Goal: Find specific page/section: Find specific page/section

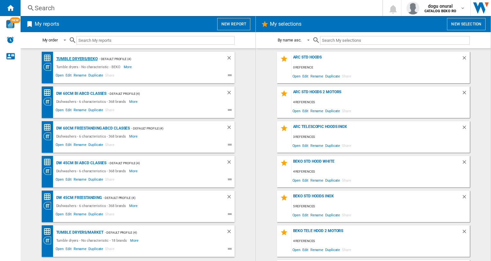
click at [76, 57] on div "Tumble dryers/BEKO" at bounding box center [76, 59] width 43 height 8
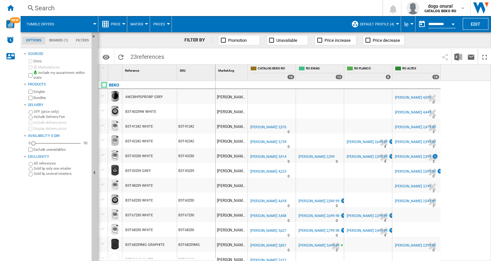
click at [410, 22] on button "le" at bounding box center [408, 24] width 8 height 16
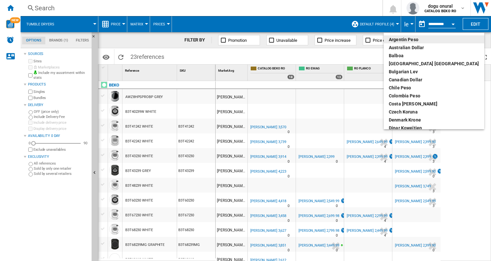
click at [406, 23] on md-backdrop at bounding box center [245, 130] width 491 height 261
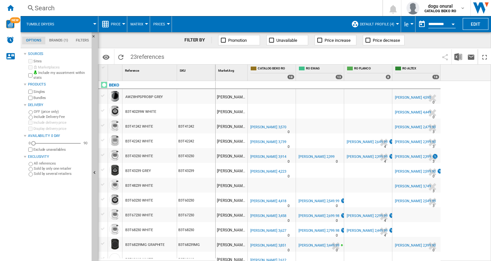
click at [412, 22] on md-menu "le" at bounding box center [408, 24] width 14 height 16
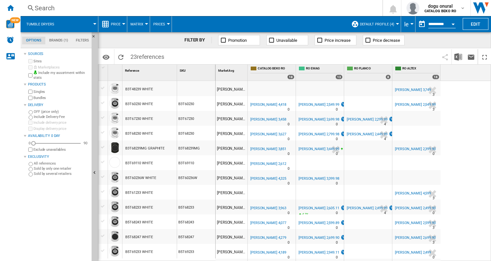
scroll to position [167, 0]
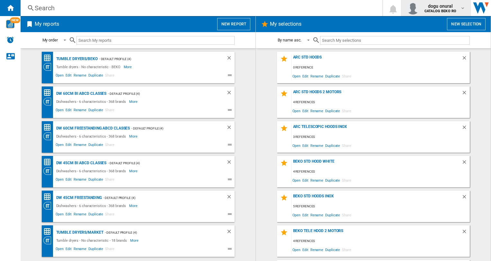
click at [464, 7] on md-icon "button" at bounding box center [462, 7] width 5 height 5
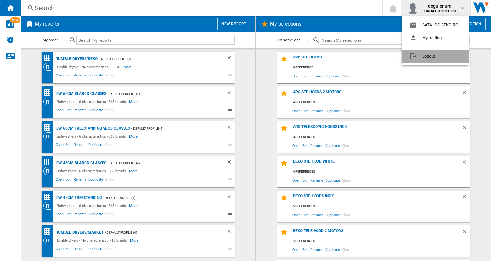
click at [434, 57] on button "Logout" at bounding box center [435, 56] width 67 height 13
